Goal: Task Accomplishment & Management: Manage account settings

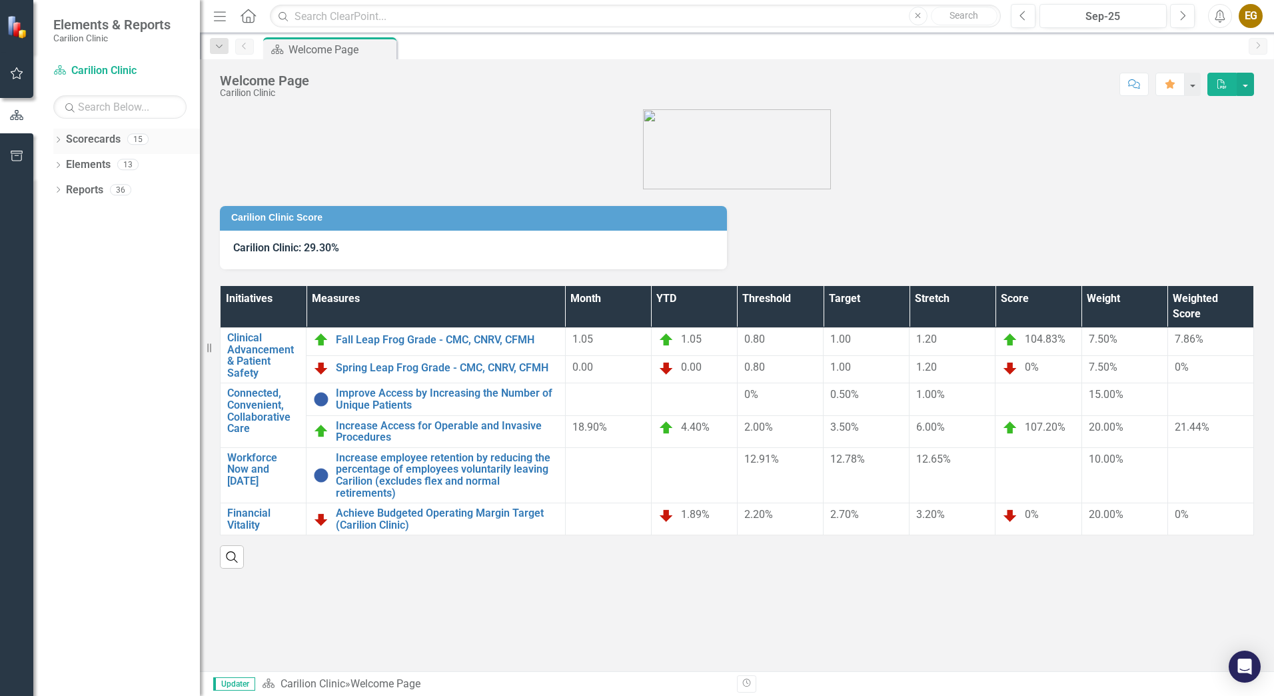
click at [57, 139] on icon "Dropdown" at bounding box center [57, 140] width 9 height 7
click at [59, 164] on div "Dropdown Scorecards 15 Dropdown Carilion Clinic Department of Orthopaedics Drop…" at bounding box center [126, 179] width 147 height 101
click at [69, 163] on icon "Dropdown" at bounding box center [65, 164] width 10 height 8
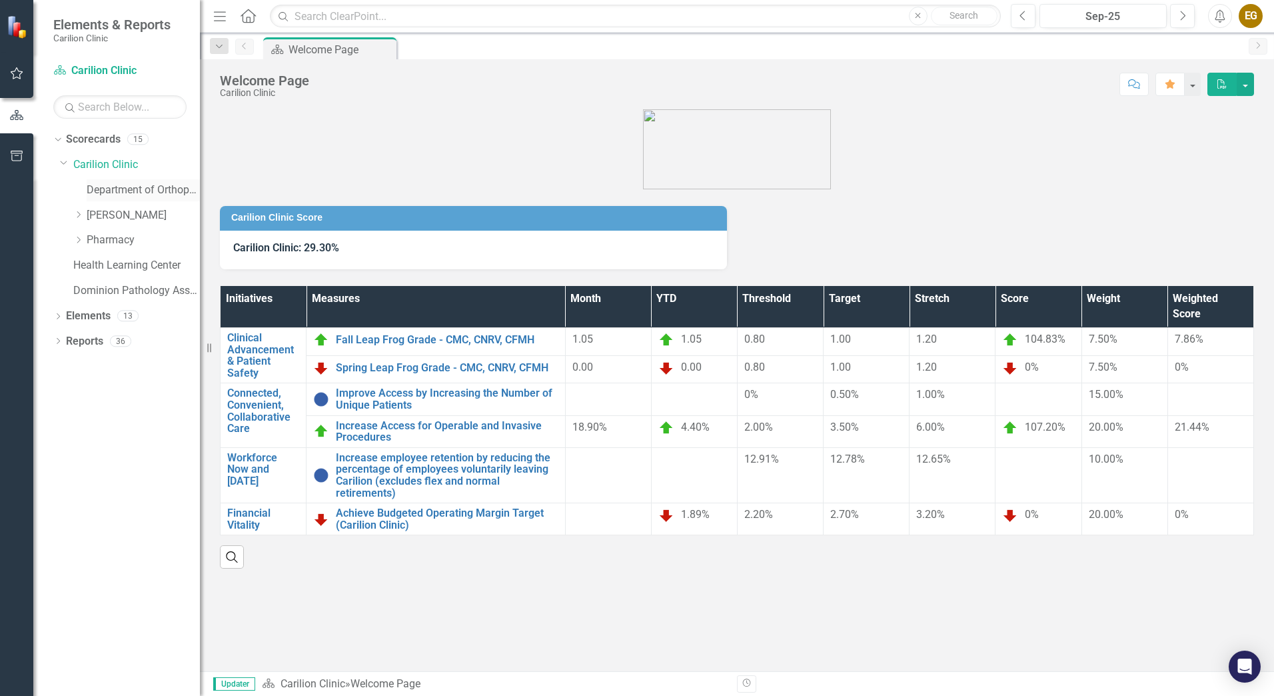
click at [99, 193] on link "Department of Orthopaedics" at bounding box center [143, 190] width 113 height 15
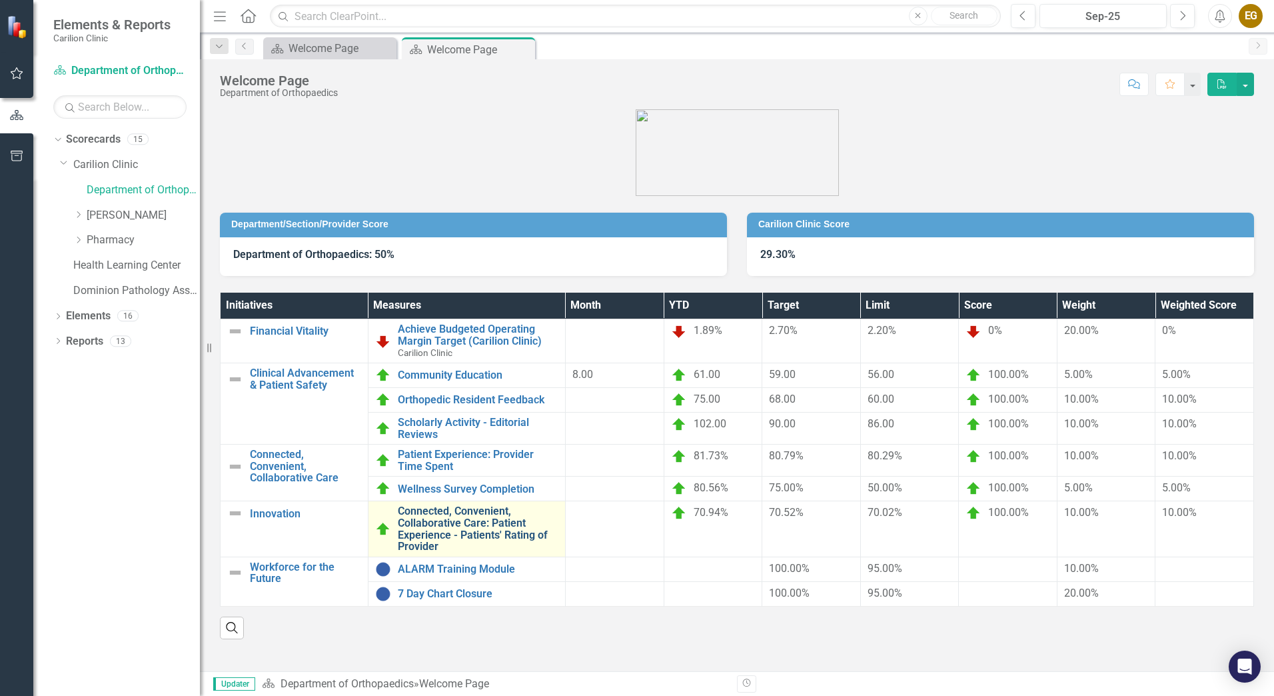
click at [459, 536] on link "Connected, Convenient, Collaborative Care: Patient Experience - Patients' Ratin…" at bounding box center [478, 528] width 161 height 47
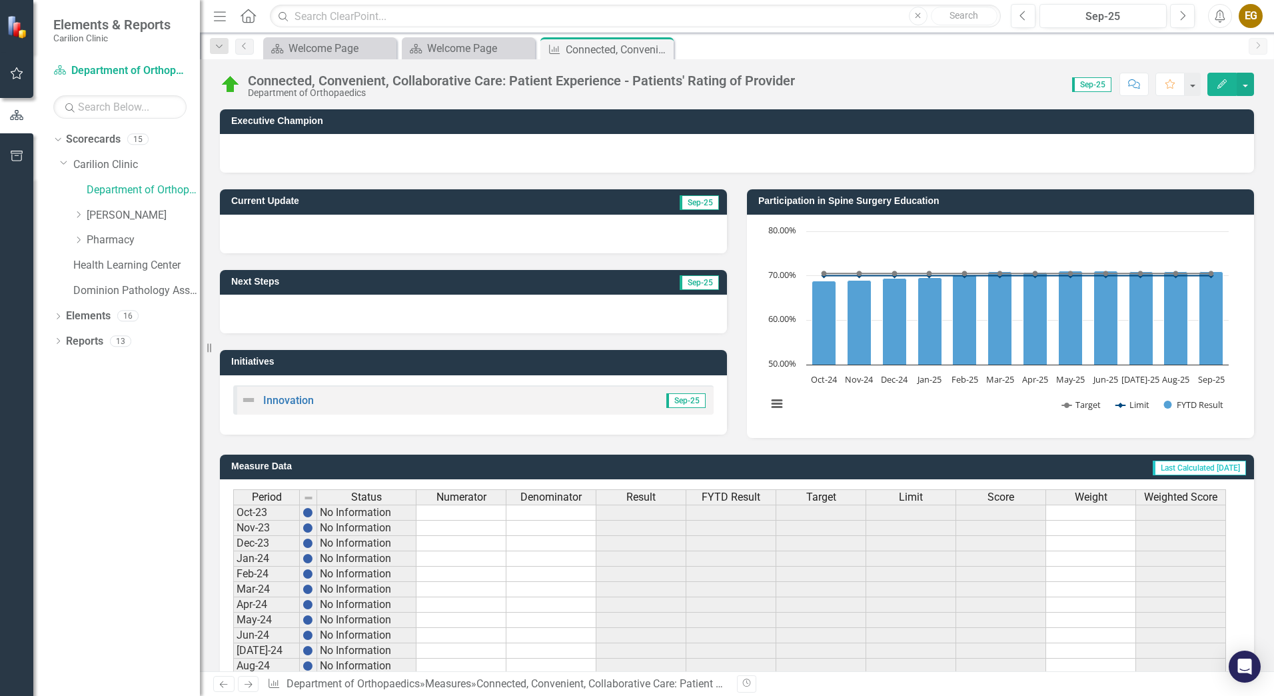
scroll to position [235, 0]
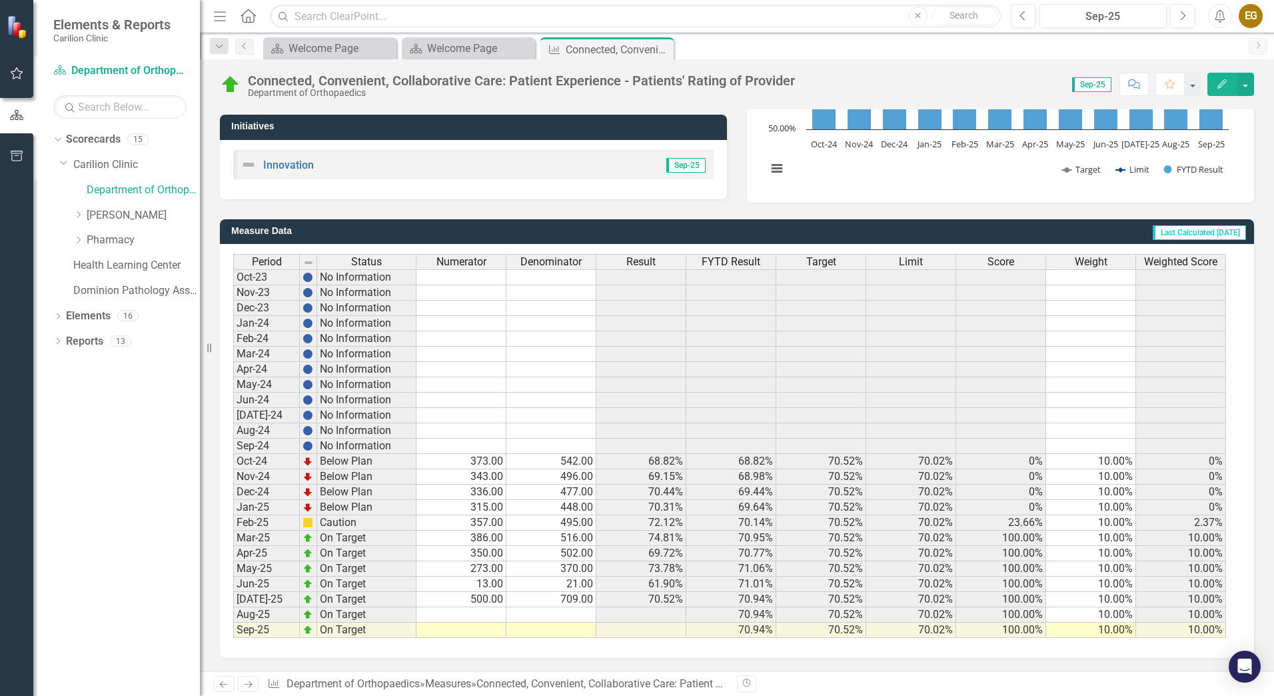
click at [486, 582] on td "13.00" at bounding box center [462, 583] width 90 height 15
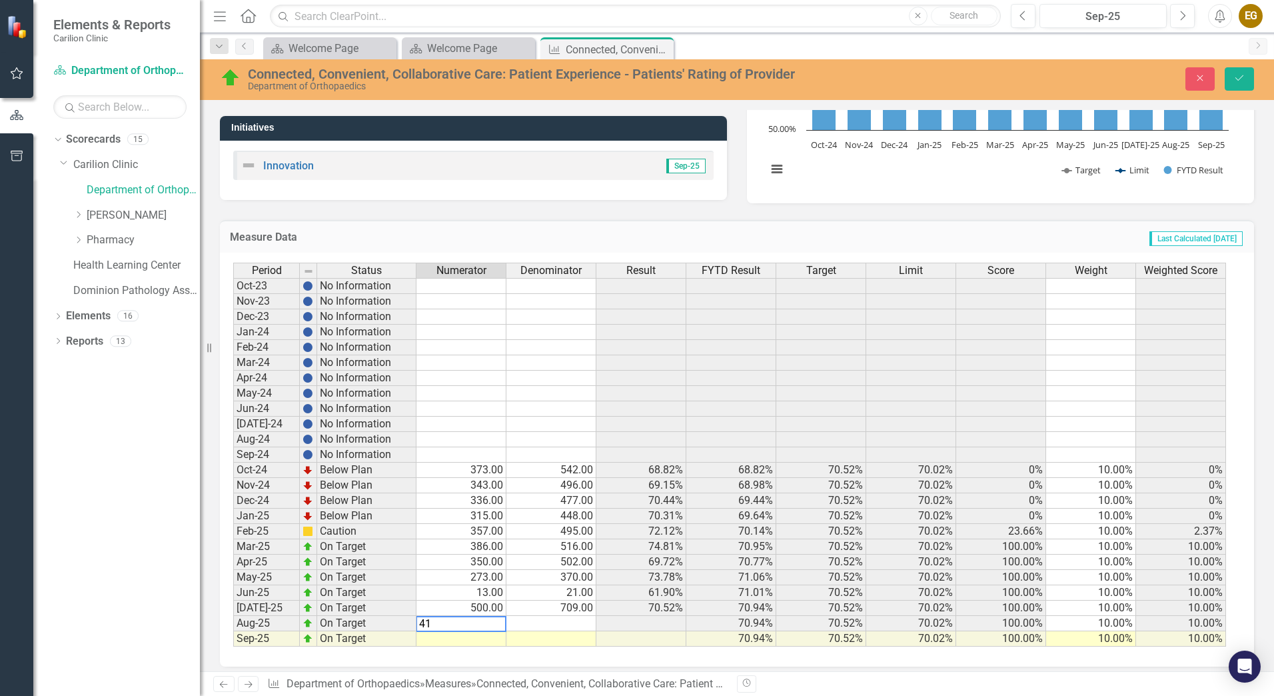
type textarea "418"
click at [489, 636] on td at bounding box center [462, 638] width 90 height 15
type textarea "198"
type textarea "287"
click at [1237, 75] on icon "Save" at bounding box center [1240, 77] width 12 height 9
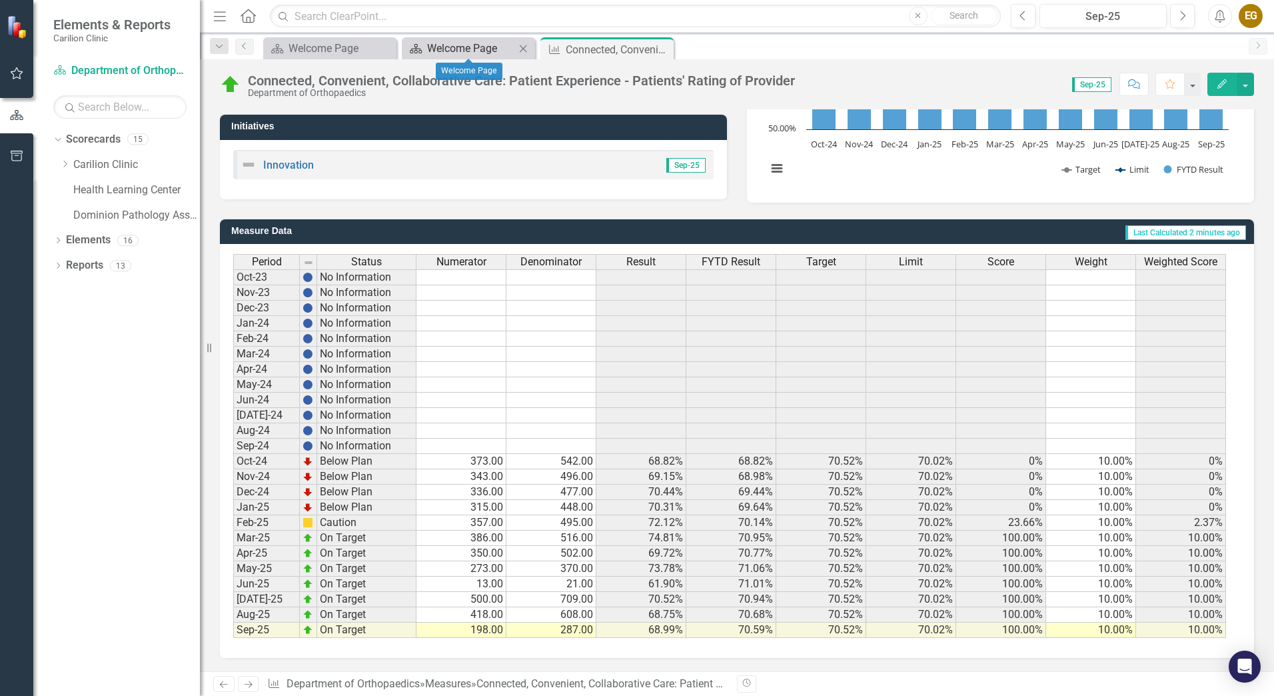
click at [493, 49] on div "Welcome Page" at bounding box center [471, 48] width 88 height 17
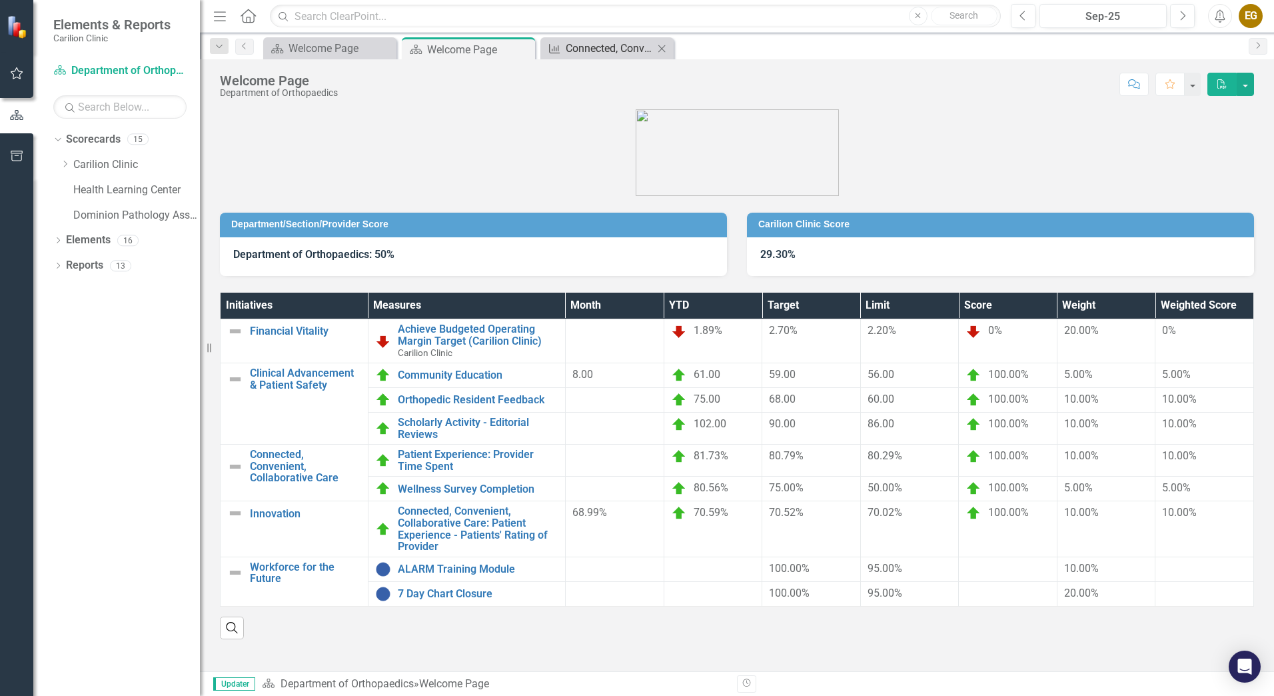
click at [630, 56] on div "Connected, Convenient, Collaborative Care: Patient Experience - Patients' Ratin…" at bounding box center [610, 48] width 88 height 17
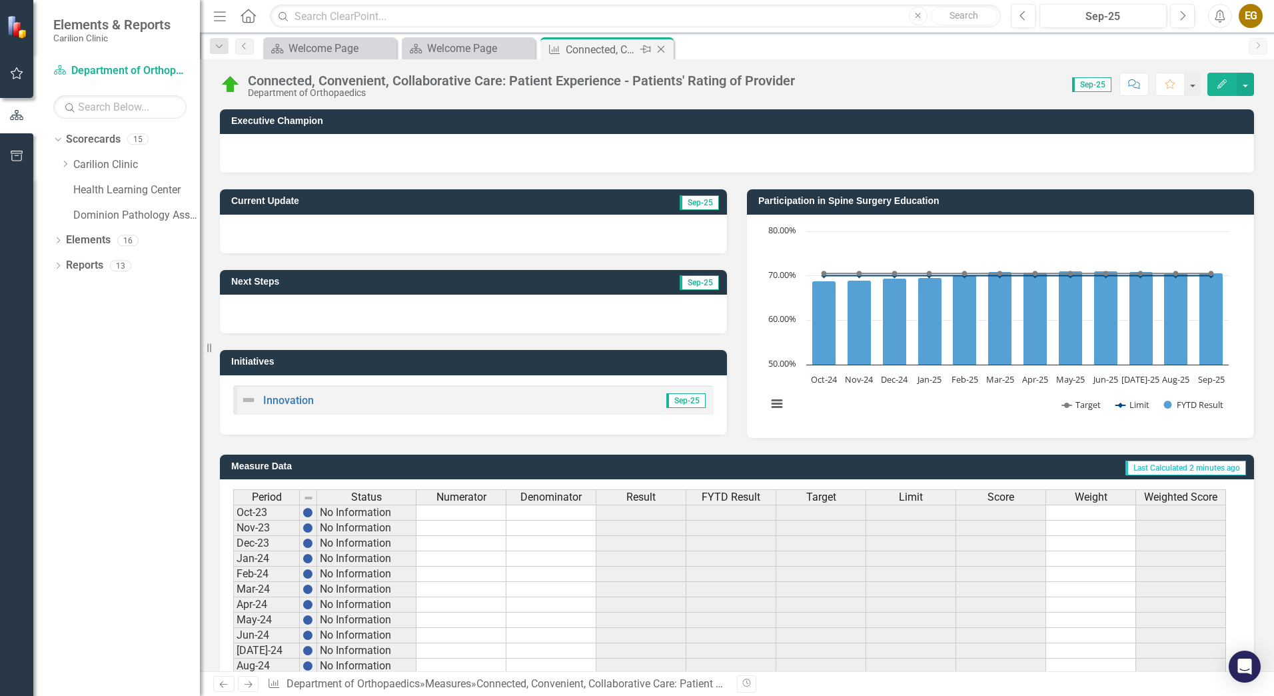
click at [660, 51] on icon "Close" at bounding box center [660, 49] width 13 height 11
